Goal: Task Accomplishment & Management: Use online tool/utility

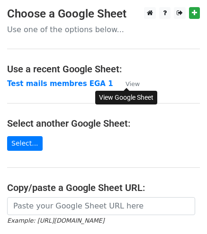
click at [131, 85] on small "View" at bounding box center [132, 83] width 14 height 7
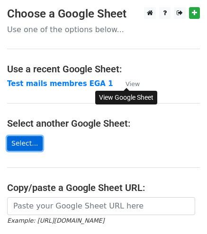
click at [23, 140] on link "Select..." at bounding box center [24, 143] width 35 height 15
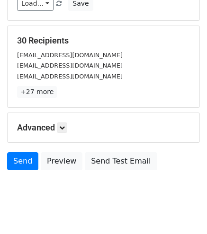
scroll to position [169, 0]
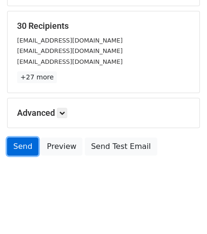
click at [19, 147] on link "Send" at bounding box center [22, 147] width 31 height 18
